Goal: Check status: Check status

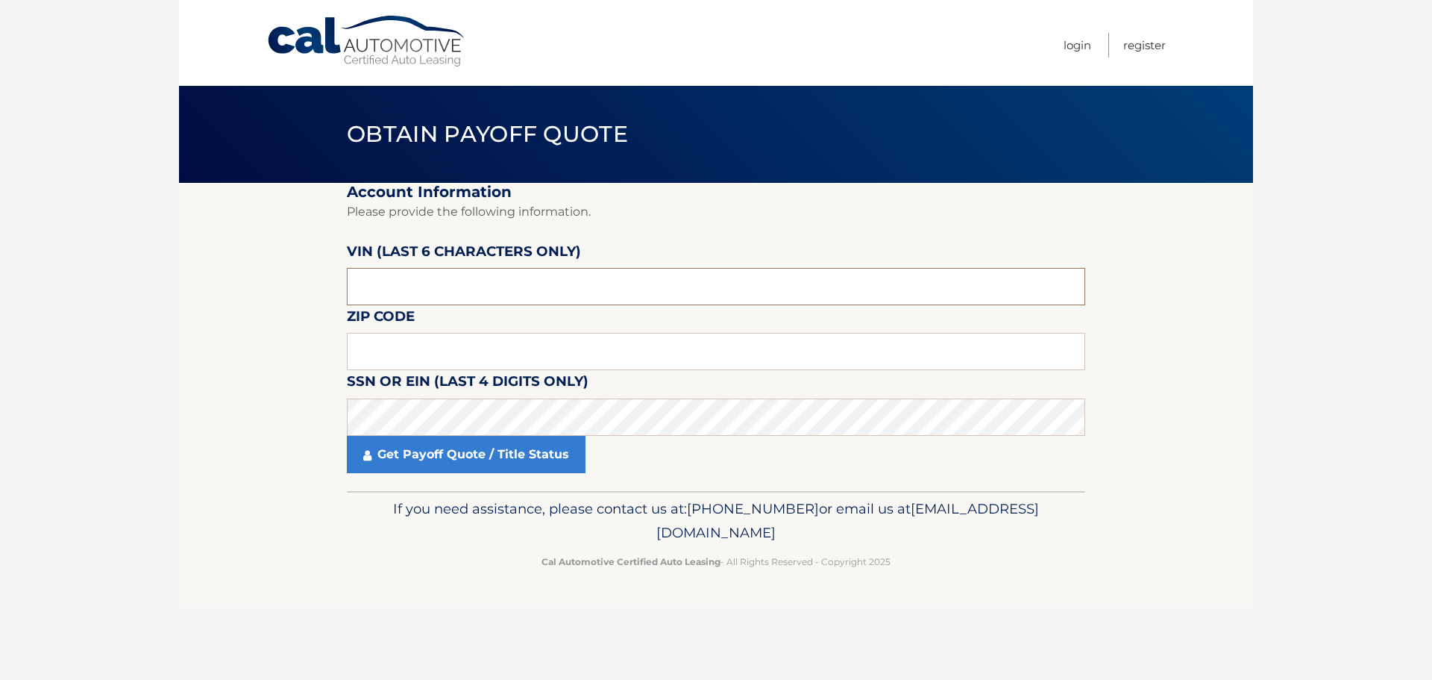
click at [410, 286] on input "text" at bounding box center [716, 286] width 738 height 37
type input "030523"
click at [354, 356] on input "text" at bounding box center [716, 351] width 738 height 37
click at [378, 354] on input "text" at bounding box center [716, 351] width 738 height 37
type input "11758"
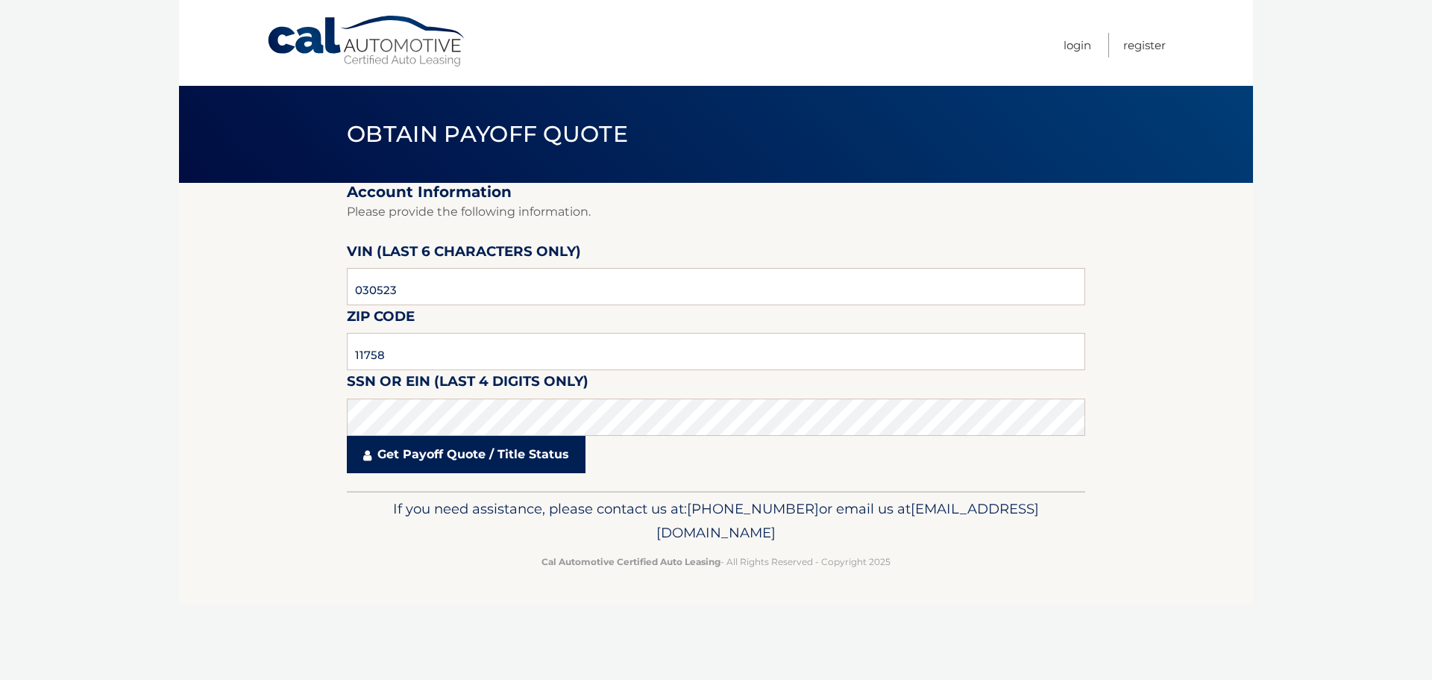
click at [431, 457] on link "Get Payoff Quote / Title Status" at bounding box center [466, 454] width 239 height 37
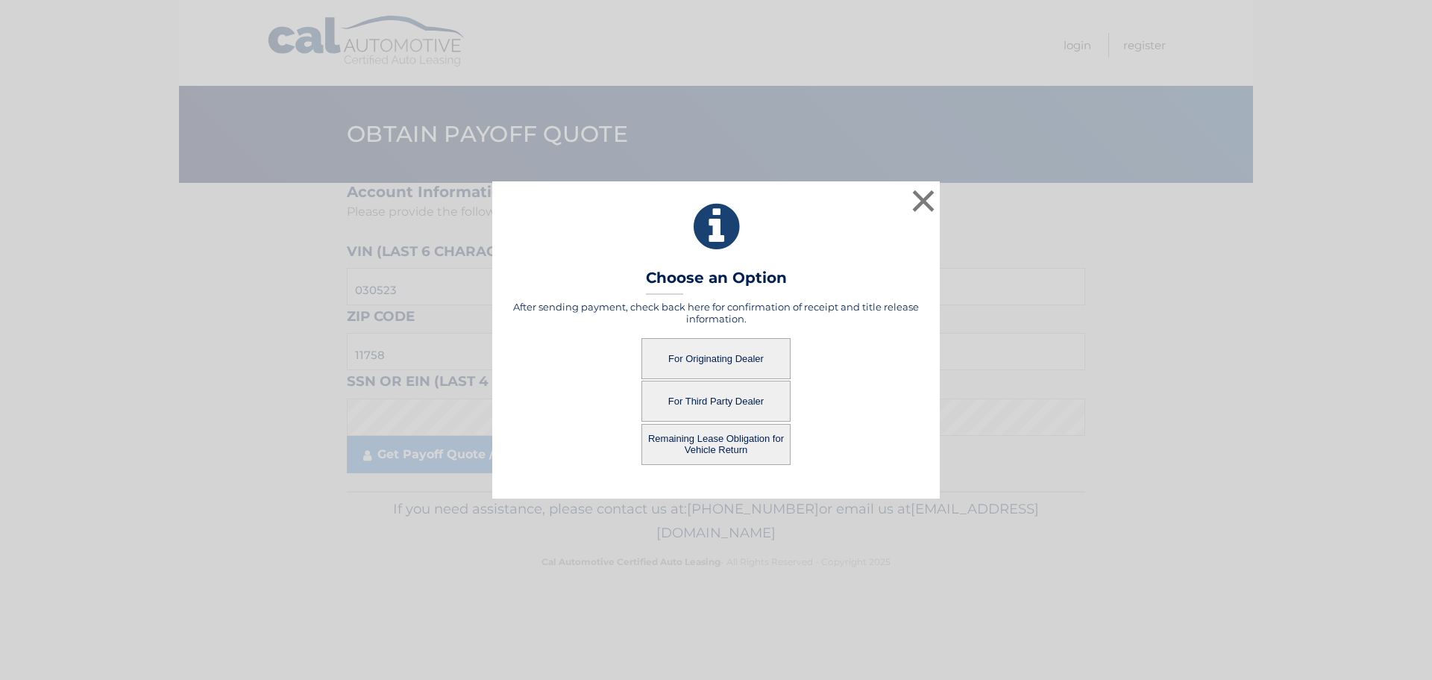
click at [742, 438] on button "Remaining Lease Obligation for Vehicle Return" at bounding box center [716, 444] width 149 height 41
click at [718, 448] on button "Remaining Lease Obligation for Vehicle Return" at bounding box center [716, 444] width 149 height 41
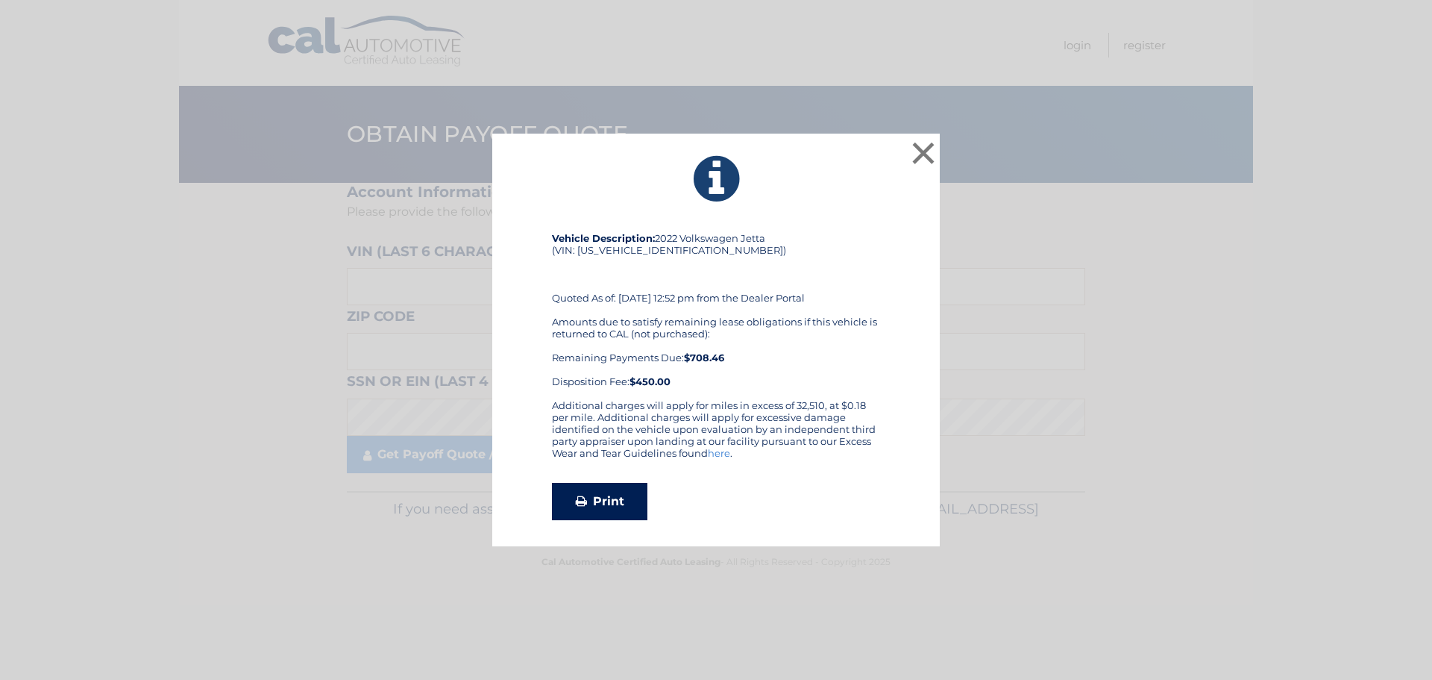
click at [608, 501] on link "Print" at bounding box center [599, 501] width 95 height 37
click at [921, 152] on button "×" at bounding box center [924, 153] width 30 height 30
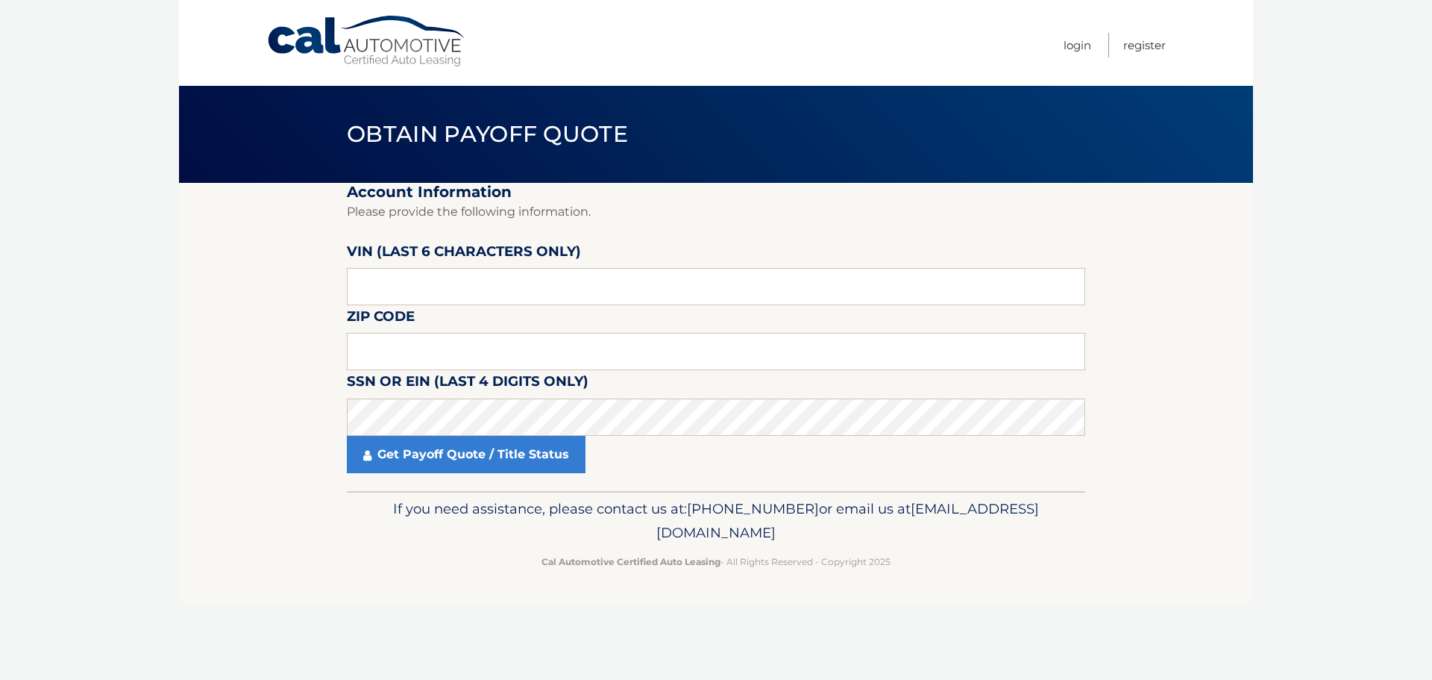
click at [286, 32] on link "Cal Automotive" at bounding box center [366, 41] width 201 height 53
